Goal: Task Accomplishment & Management: Use online tool/utility

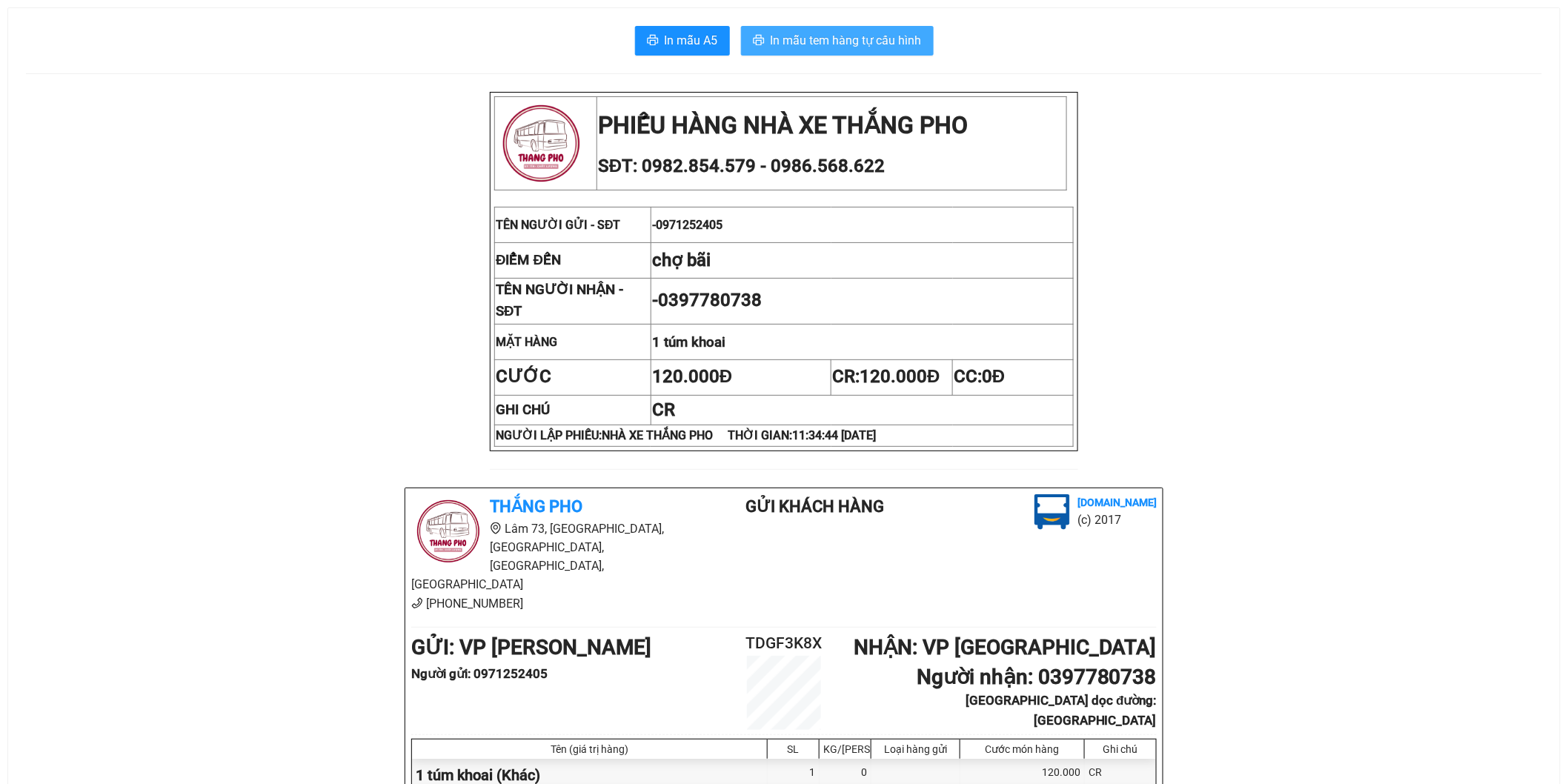
click at [854, 49] on span "In mẫu tem hàng tự cấu hình" at bounding box center [846, 40] width 151 height 19
drag, startPoint x: 661, startPoint y: 230, endPoint x: 751, endPoint y: 241, distance: 90.7
click at [751, 241] on td "- 0971252405" at bounding box center [862, 225] width 423 height 36
copy span "0971252405"
drag, startPoint x: 667, startPoint y: 301, endPoint x: 803, endPoint y: 306, distance: 136.1
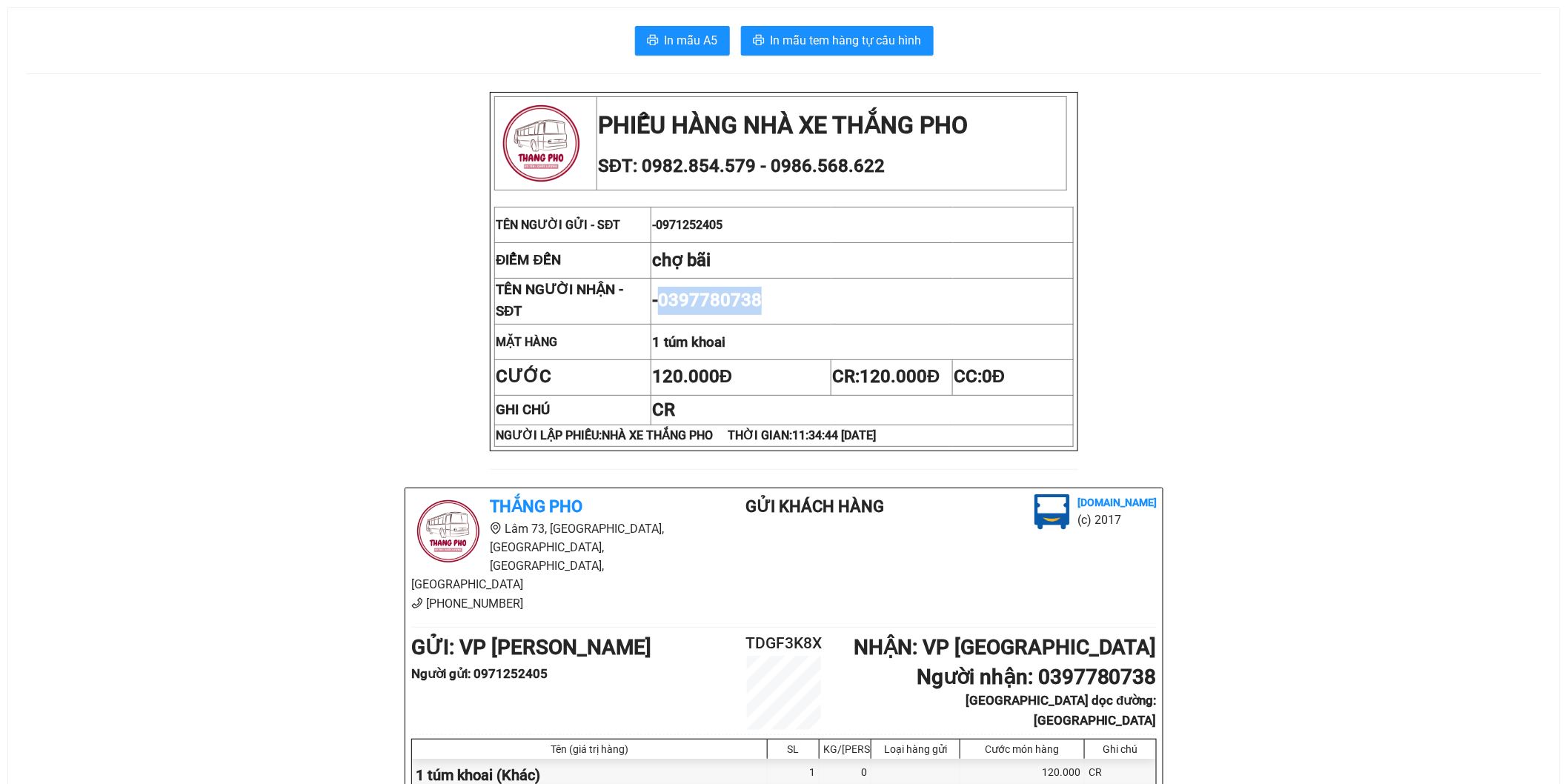
click at [803, 306] on td "- 0397780738" at bounding box center [862, 302] width 423 height 46
copy span "0397780738"
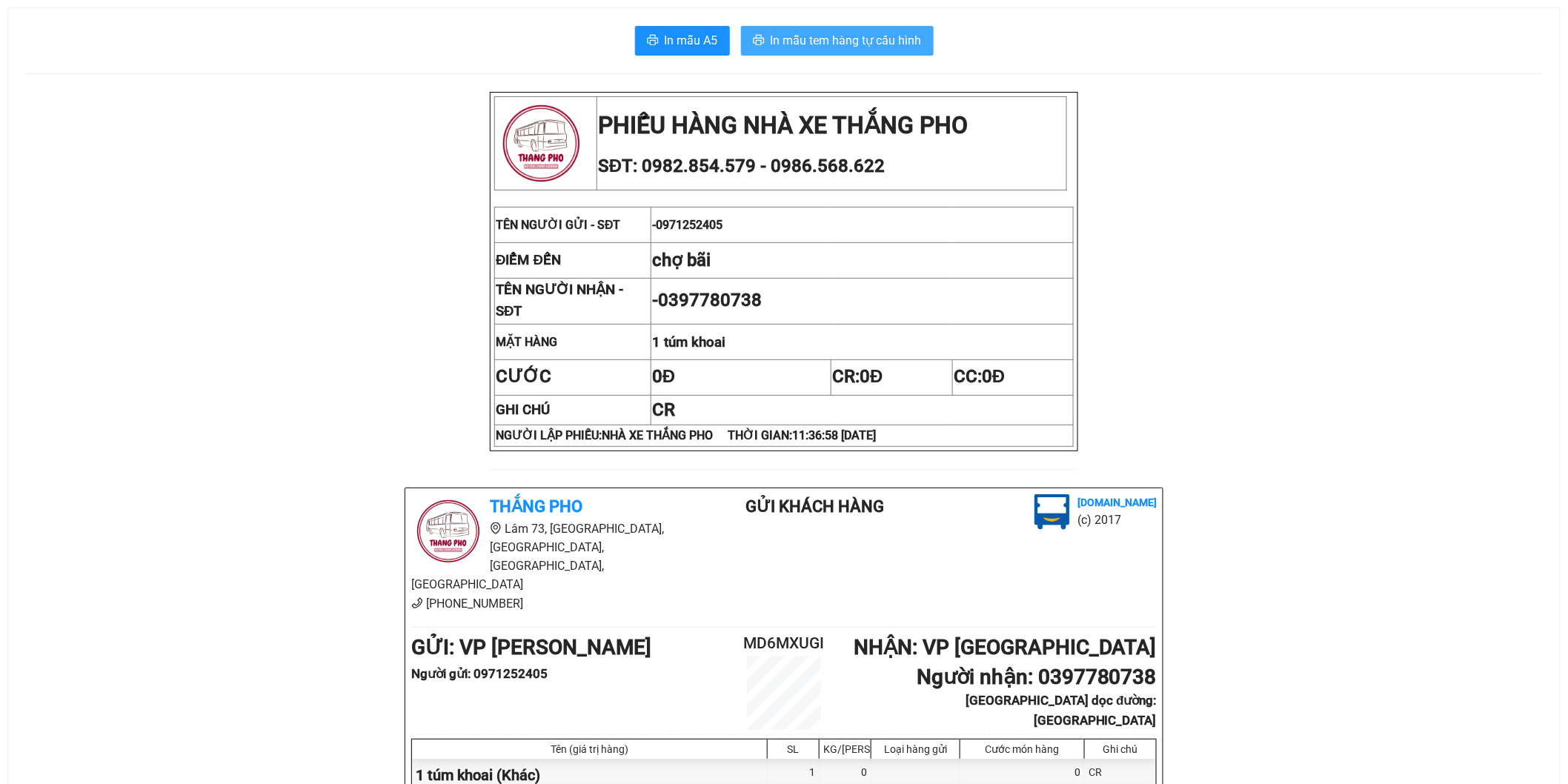
click at [875, 55] on div "In mẫu A5 In mẫu tem hàng tự cấu hình PHIẾU HÀNG NHÀ XE THẮNG PHO SĐT: 0982.854…" at bounding box center [784, 514] width 1552 height 1010
click at [875, 54] on button "In mẫu tem hàng tự cấu hình" at bounding box center [837, 40] width 193 height 30
click at [825, 39] on span "In mẫu tem hàng tự cấu hình" at bounding box center [846, 40] width 151 height 19
click at [842, 31] on span "In mẫu tem hàng tự cấu hình" at bounding box center [846, 40] width 151 height 19
click at [870, 40] on span "In mẫu tem hàng tự cấu hình" at bounding box center [846, 40] width 151 height 19
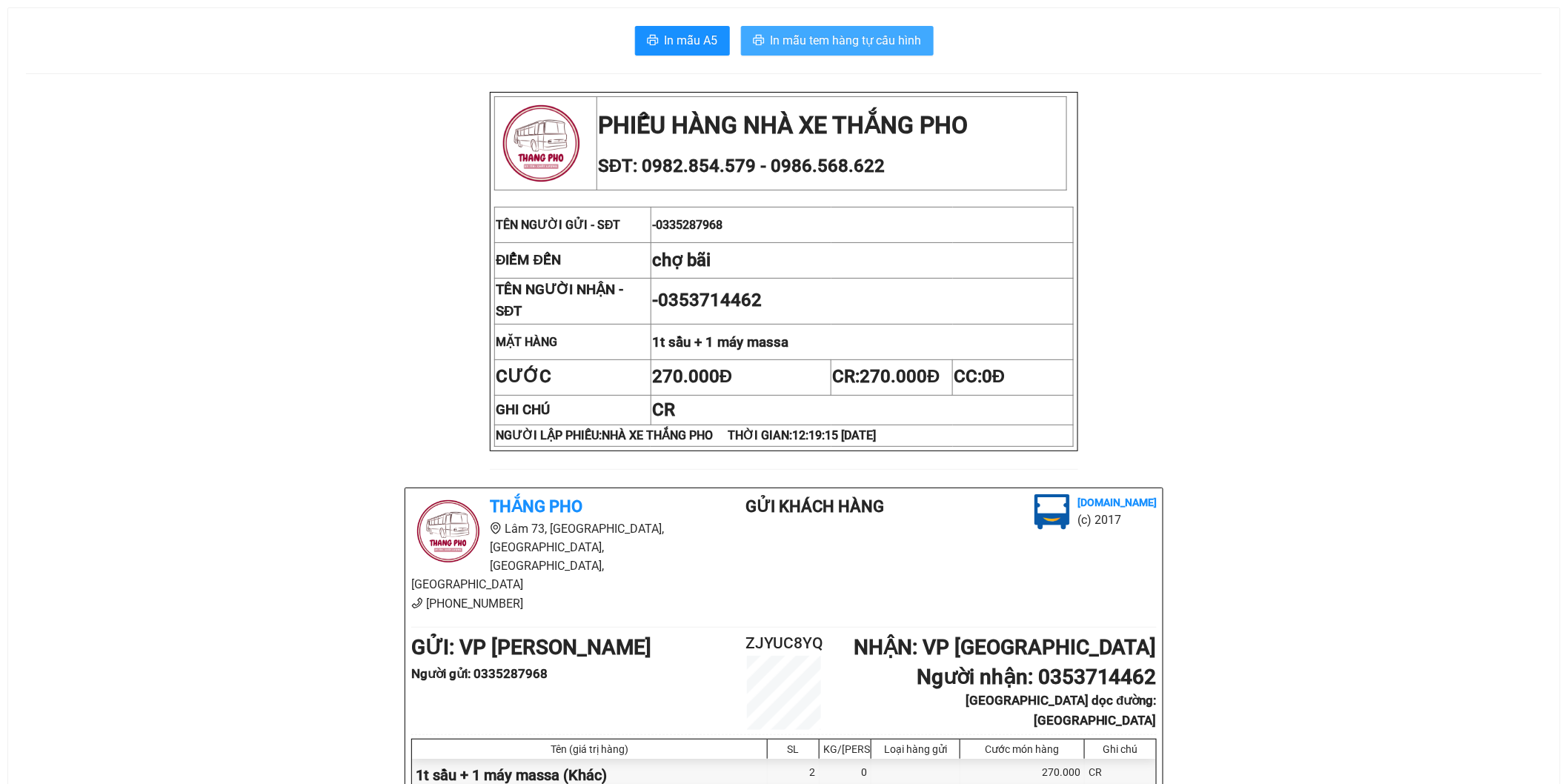
click at [818, 45] on span "In mẫu tem hàng tự cấu hình" at bounding box center [846, 40] width 151 height 19
drag, startPoint x: 1214, startPoint y: 671, endPoint x: 1236, endPoint y: 665, distance: 22.8
click at [1215, 671] on div "PHIẾU HÀNG NHÀ XE THẮNG PHO SĐT: 0982.854.579 - 0986.568.622 TÊN NGƯỜI GỬI - SĐ…" at bounding box center [784, 546] width 1517 height 909
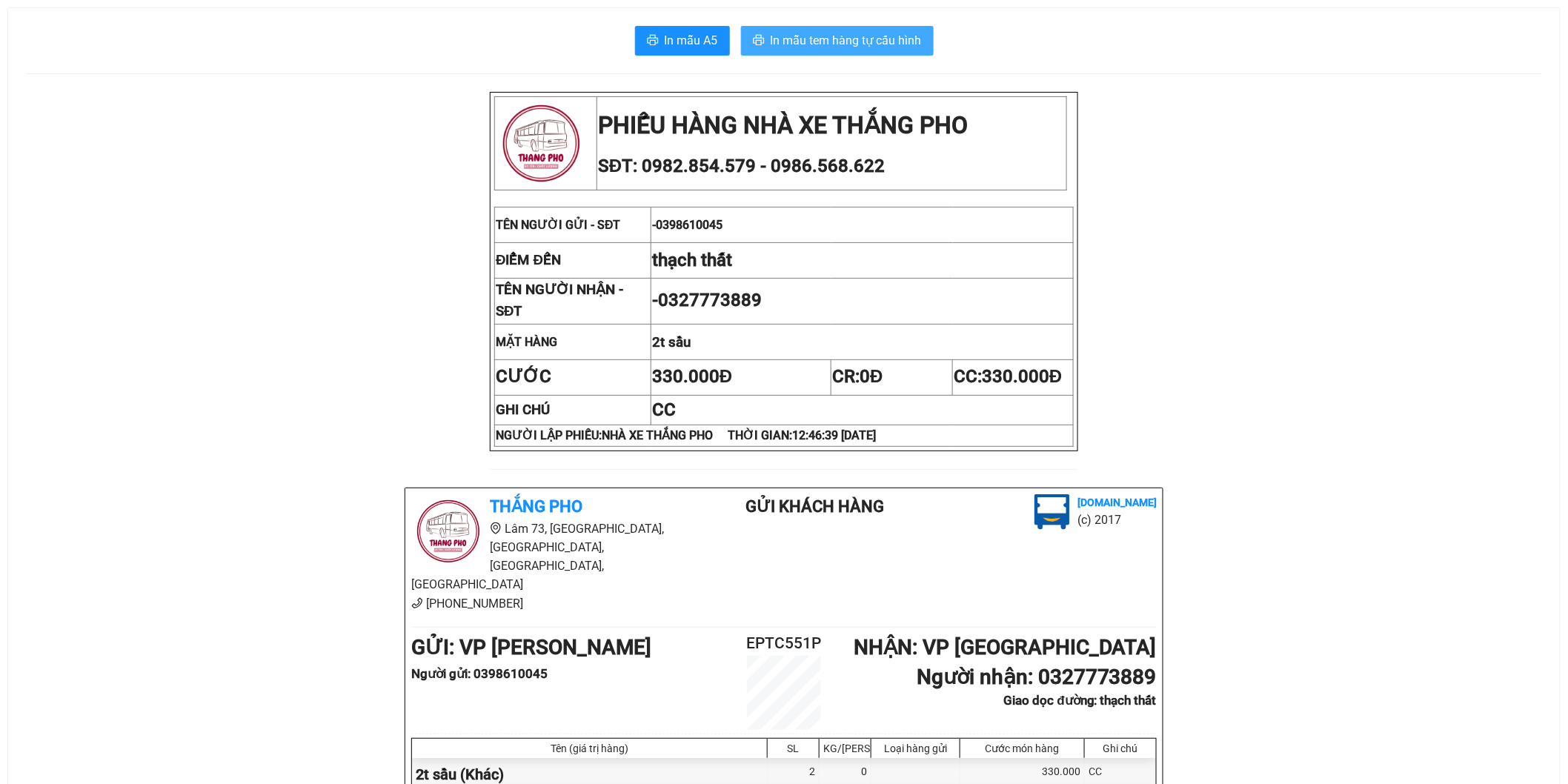
click at [863, 36] on span "In mẫu tem hàng tự cấu hình" at bounding box center [846, 40] width 151 height 19
drag, startPoint x: 838, startPoint y: 49, endPoint x: 853, endPoint y: 53, distance: 15.5
click at [838, 49] on span "In mẫu tem hàng tự cấu hình" at bounding box center [846, 40] width 151 height 19
click at [784, 41] on span "In mẫu tem hàng tự cấu hình" at bounding box center [846, 40] width 151 height 19
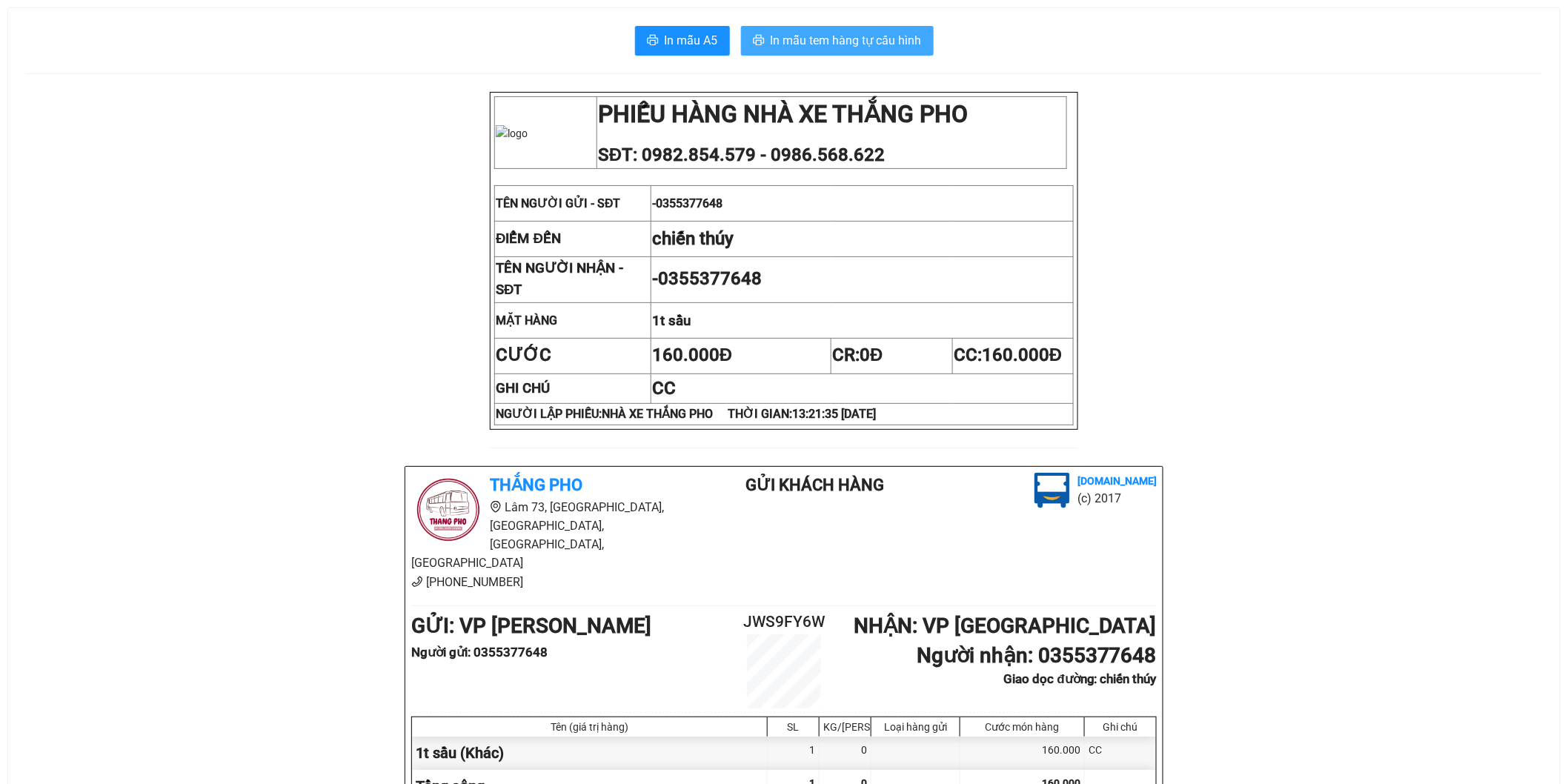
click at [816, 45] on span "In mẫu tem hàng tự cấu hình" at bounding box center [846, 40] width 151 height 19
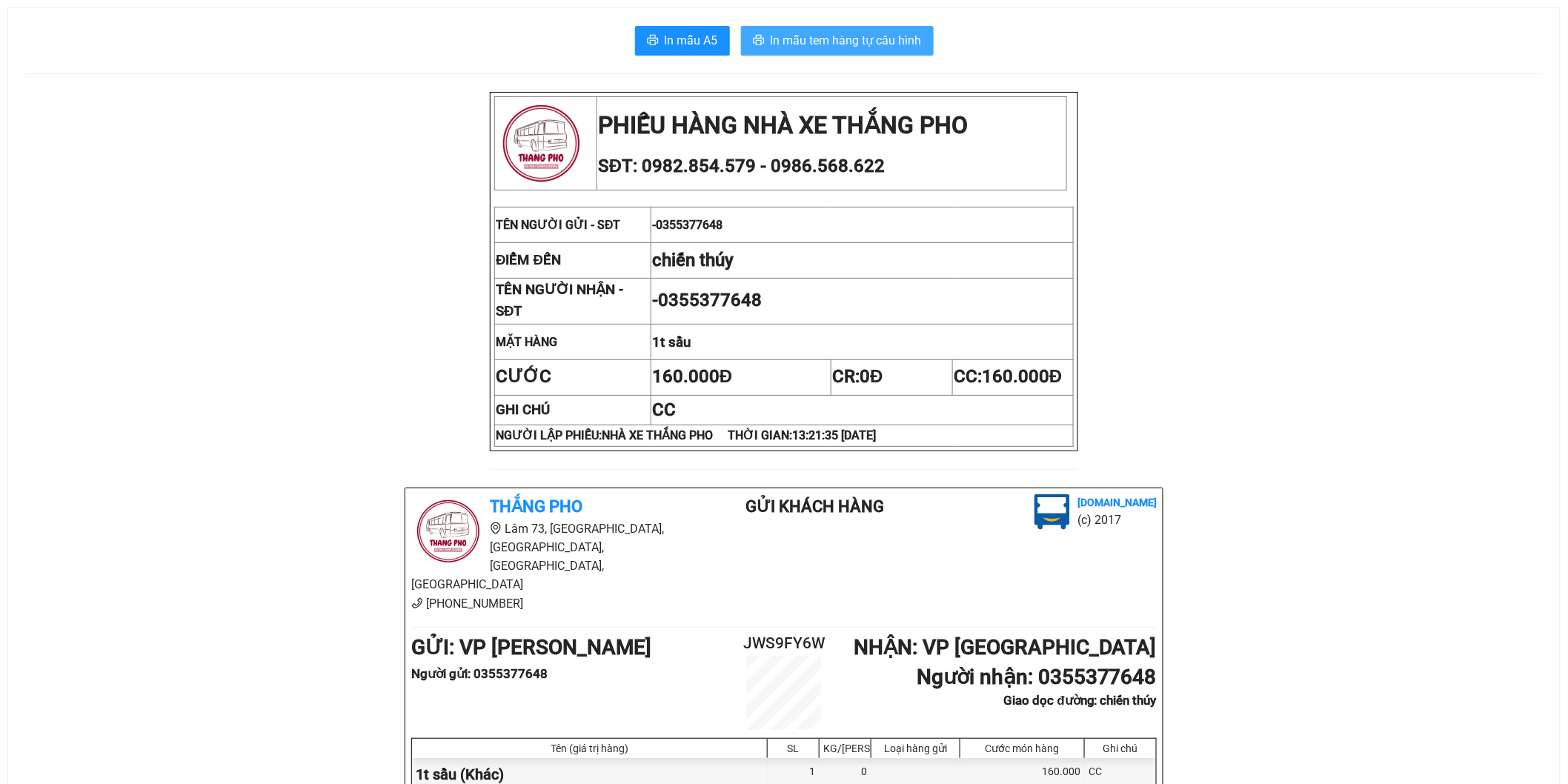
click at [887, 43] on span "In mẫu tem hàng tự cấu hình" at bounding box center [846, 40] width 151 height 19
